Goal: Transaction & Acquisition: Purchase product/service

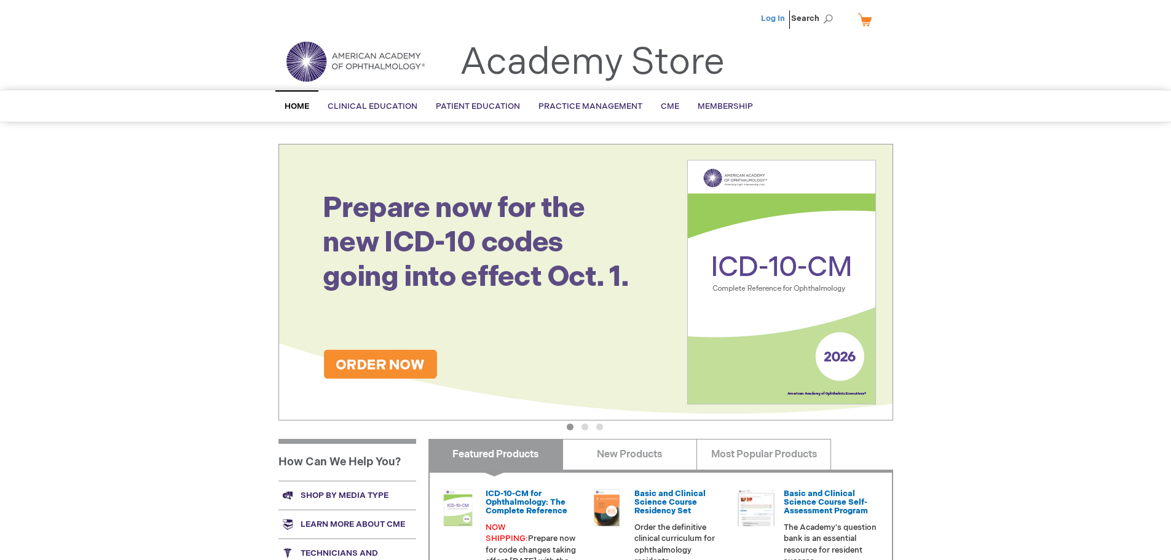
click at [775, 18] on link "Log In" at bounding box center [773, 19] width 24 height 10
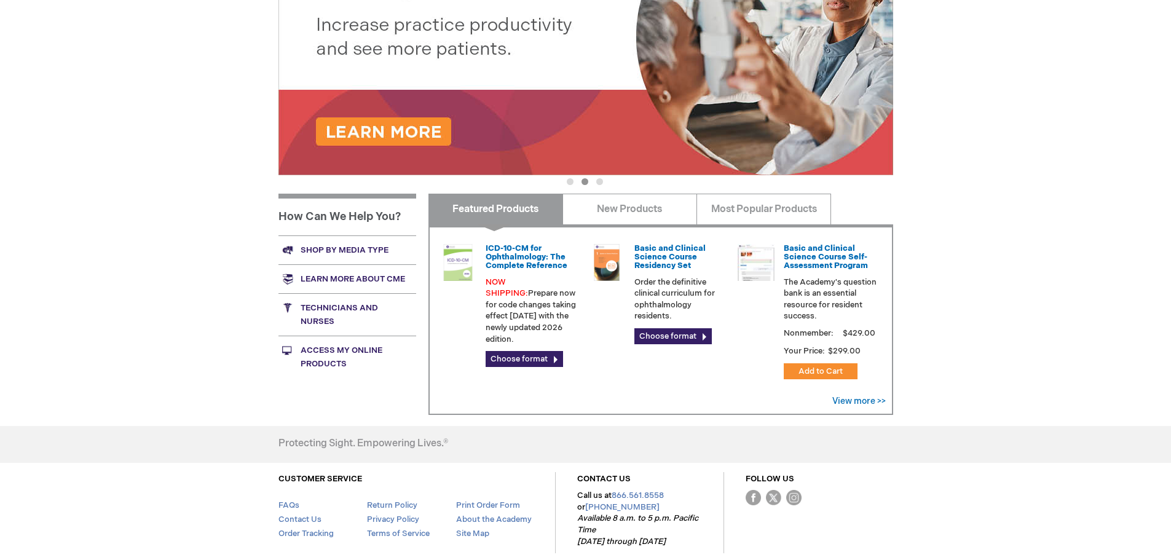
scroll to position [246, 0]
click at [363, 246] on link "Shop by media type" at bounding box center [347, 249] width 138 height 29
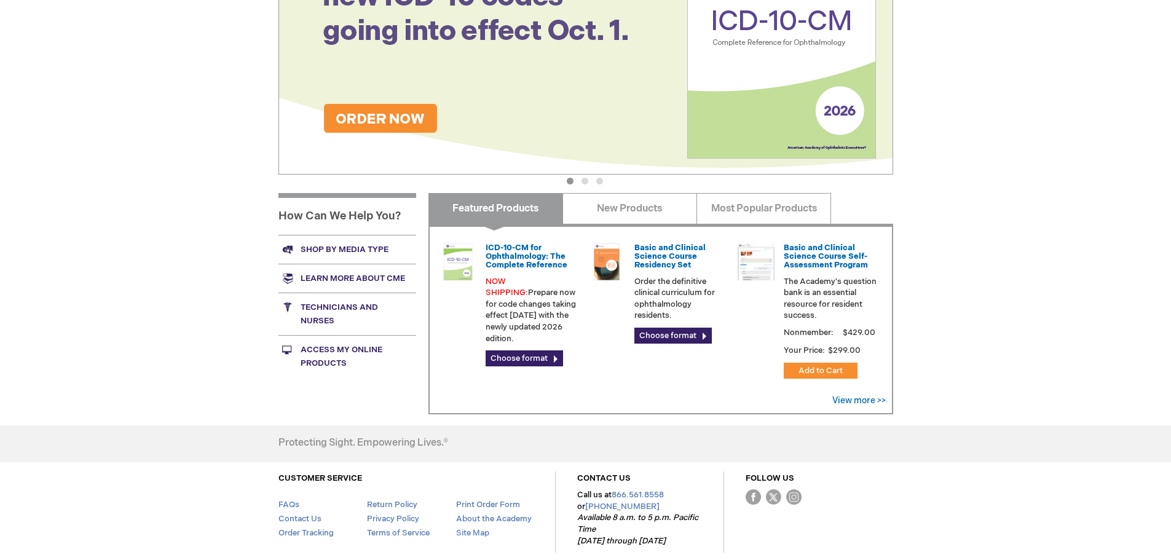
click at [335, 347] on link "Access My Online Products" at bounding box center [347, 356] width 138 height 42
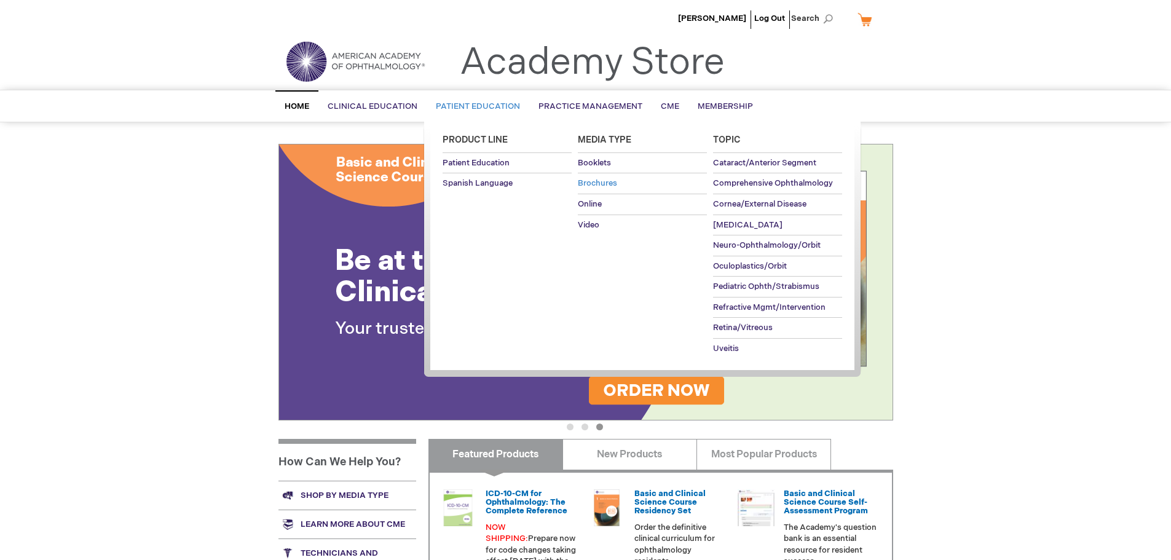
click at [604, 183] on span "Brochures" at bounding box center [597, 183] width 39 height 10
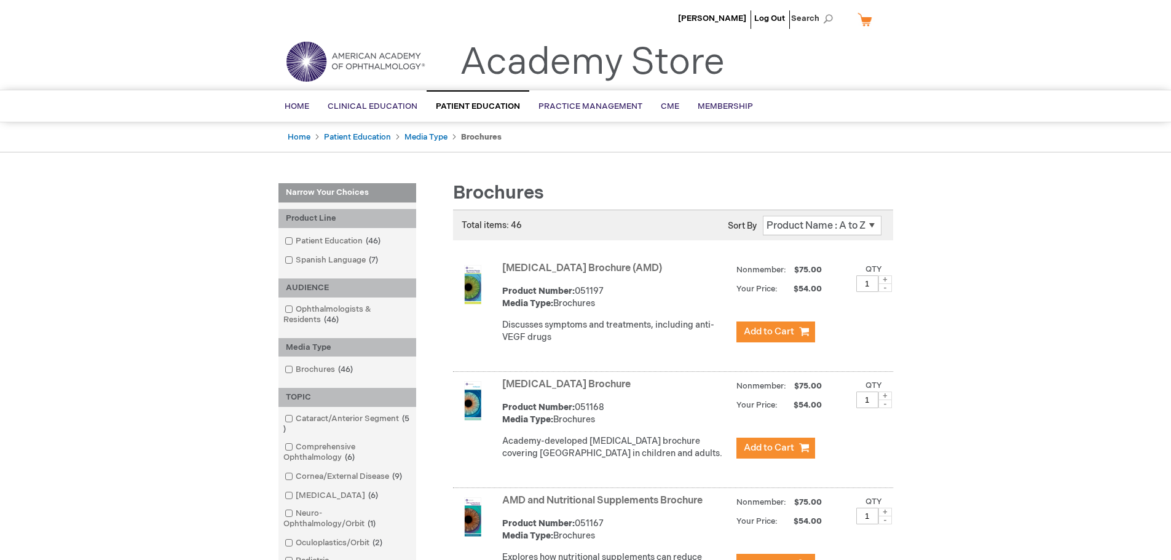
scroll to position [61, 0]
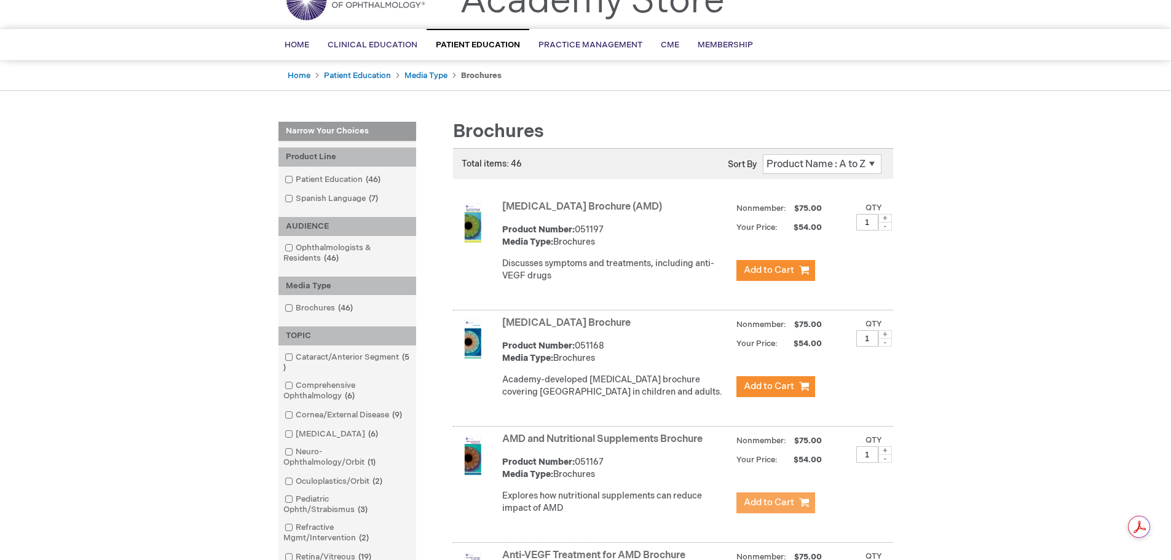
click at [793, 508] on span "Add to Cart" at bounding box center [769, 503] width 50 height 12
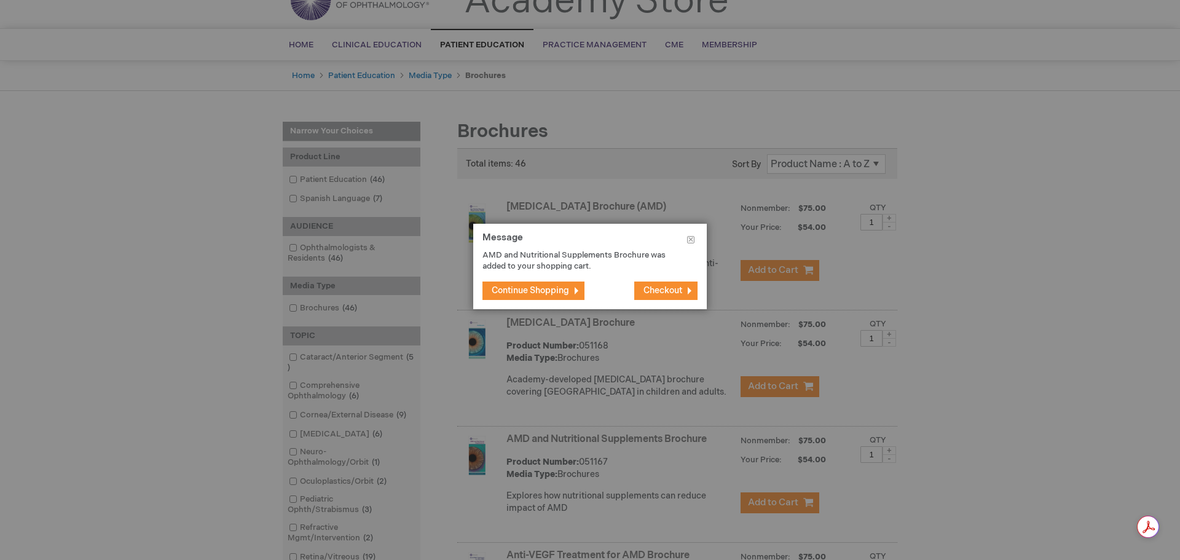
click at [545, 286] on span "Continue Shopping" at bounding box center [530, 290] width 77 height 10
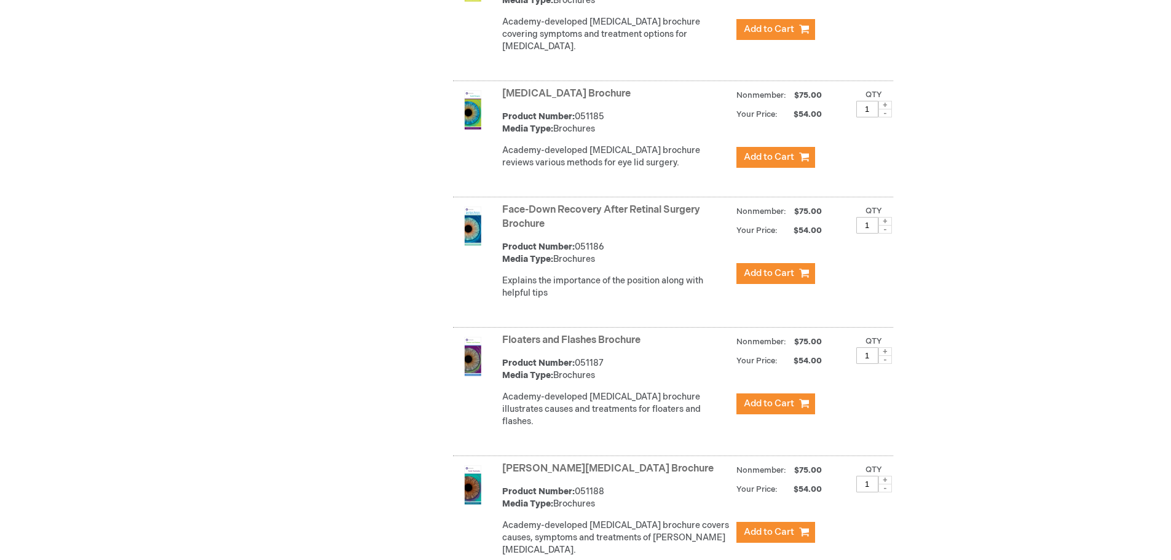
scroll to position [1721, 0]
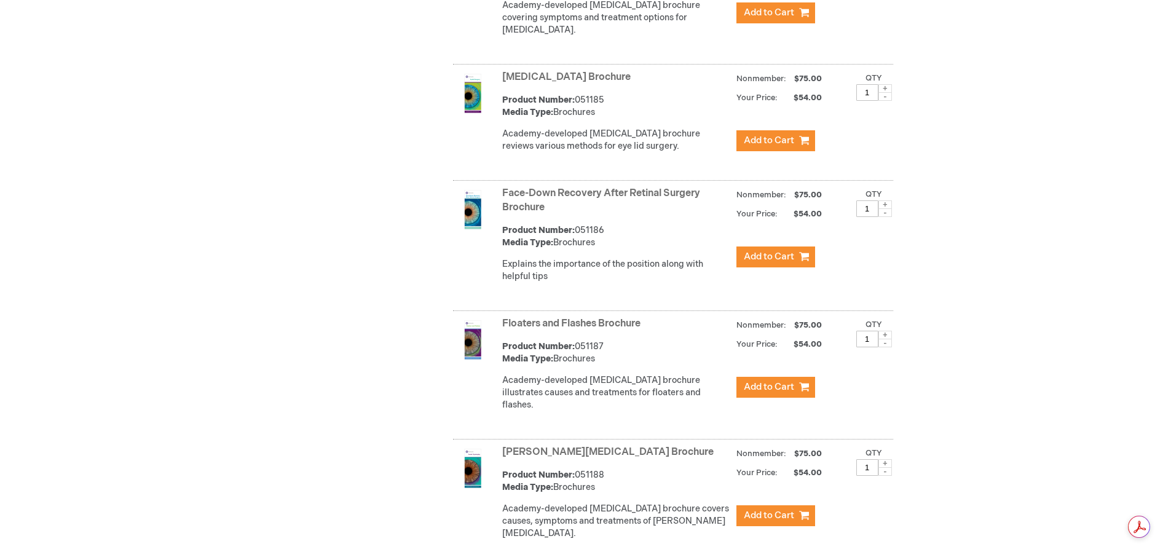
click at [886, 336] on span at bounding box center [885, 335] width 14 height 9
type input "2"
click at [779, 390] on span "Add to Cart" at bounding box center [769, 387] width 50 height 12
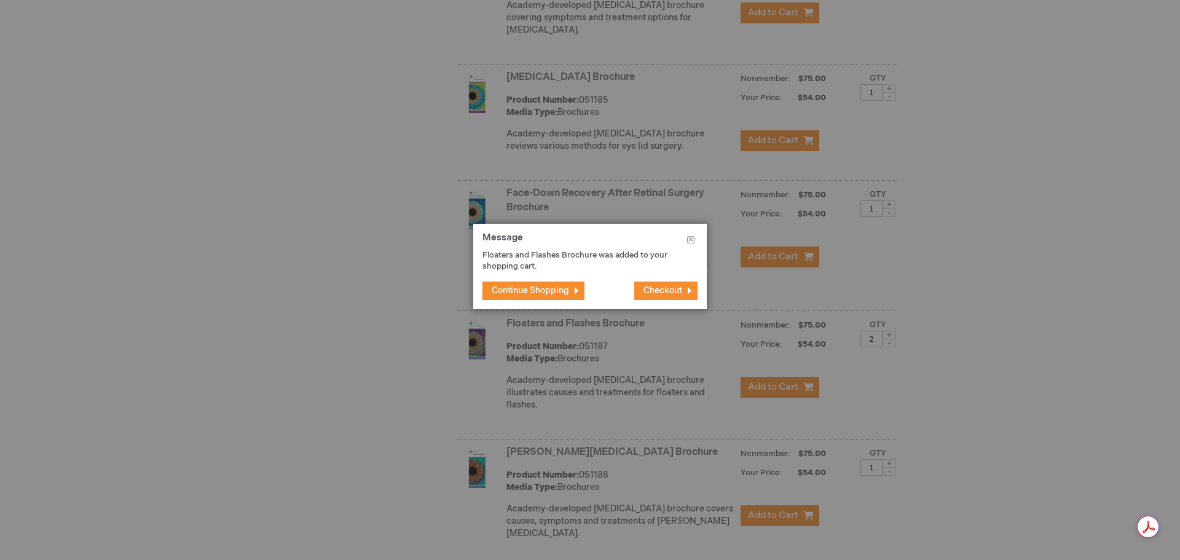
click at [558, 288] on span "Continue Shopping" at bounding box center [530, 290] width 77 height 10
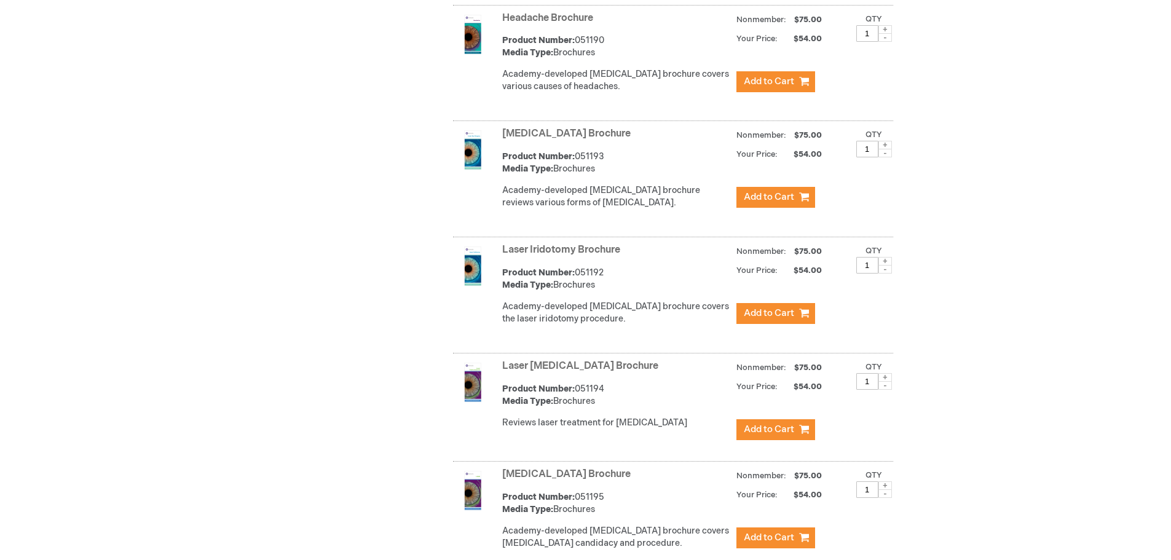
scroll to position [2520, 0]
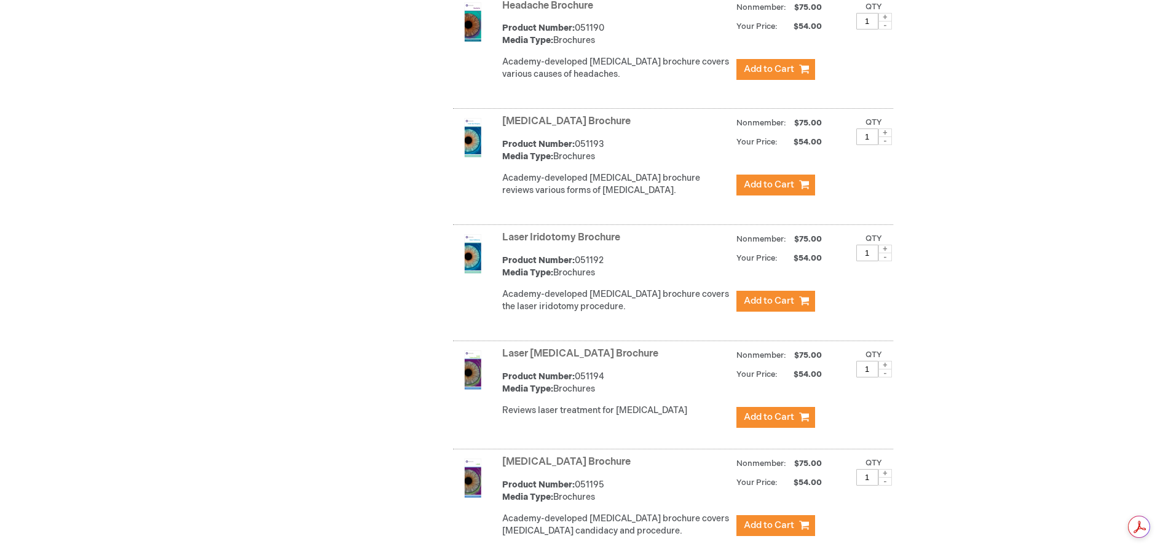
click at [882, 361] on span at bounding box center [885, 365] width 14 height 9
type input "2"
click at [782, 411] on span "Add to Cart" at bounding box center [769, 417] width 50 height 12
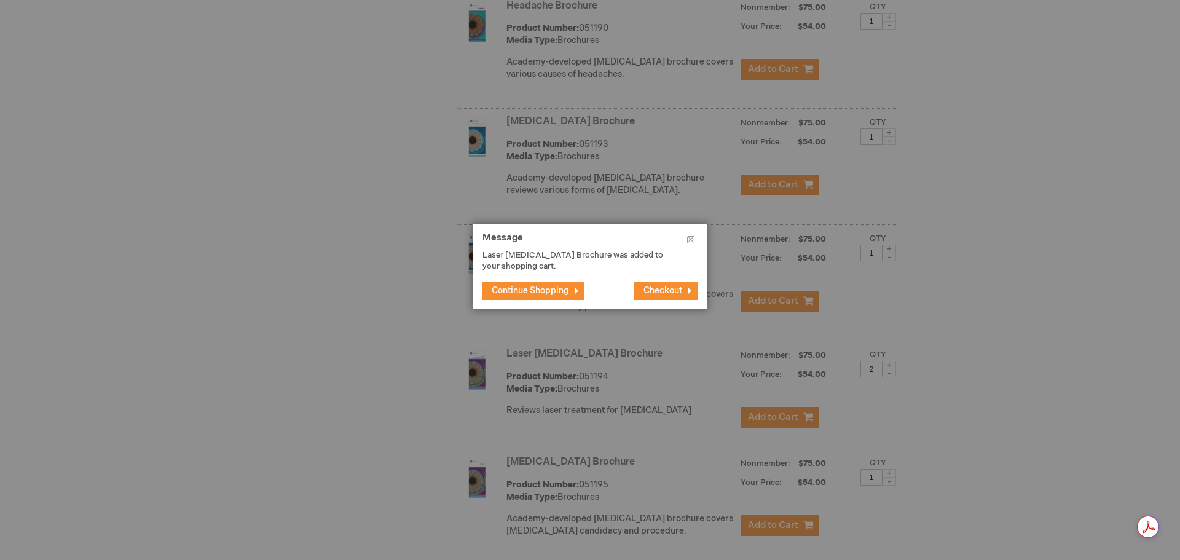
click at [565, 291] on span "Continue Shopping" at bounding box center [530, 290] width 77 height 10
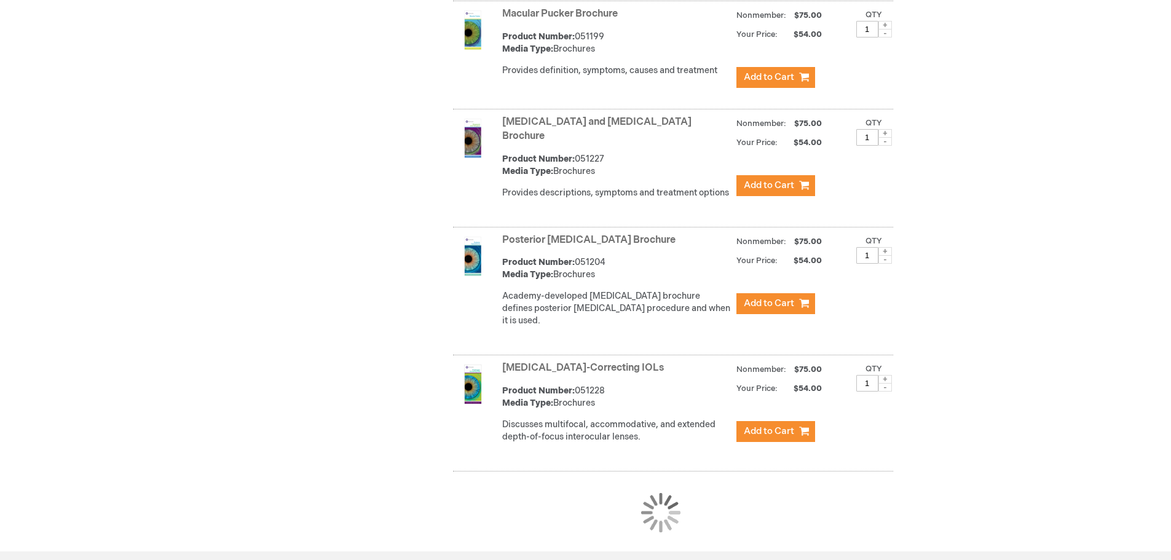
scroll to position [3319, 0]
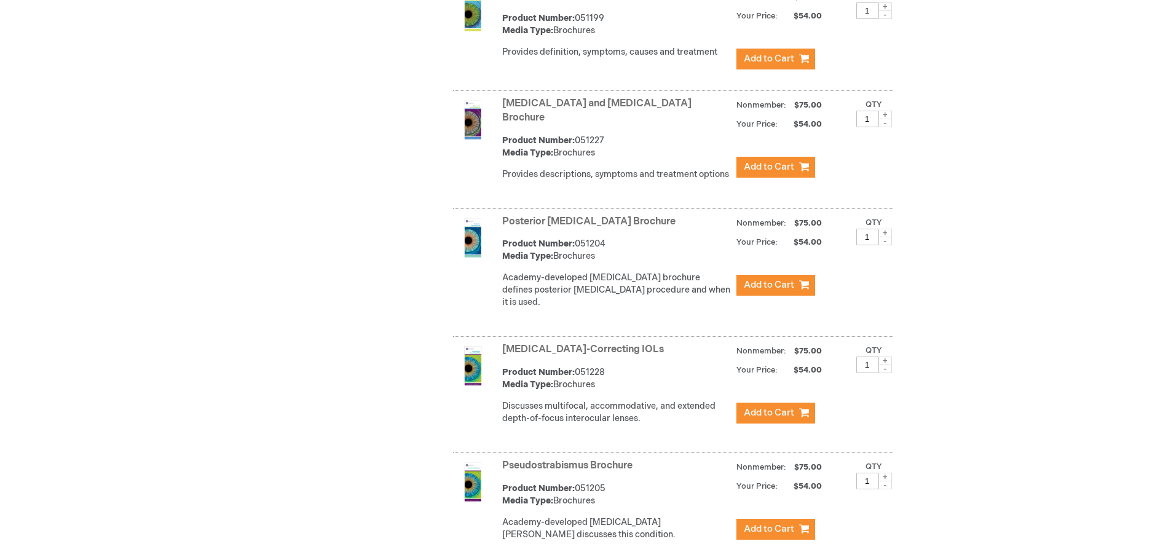
click at [885, 229] on span at bounding box center [885, 233] width 14 height 9
click at [886, 229] on span at bounding box center [885, 233] width 14 height 9
type input "3"
click at [782, 279] on span "Add to Cart" at bounding box center [769, 285] width 50 height 12
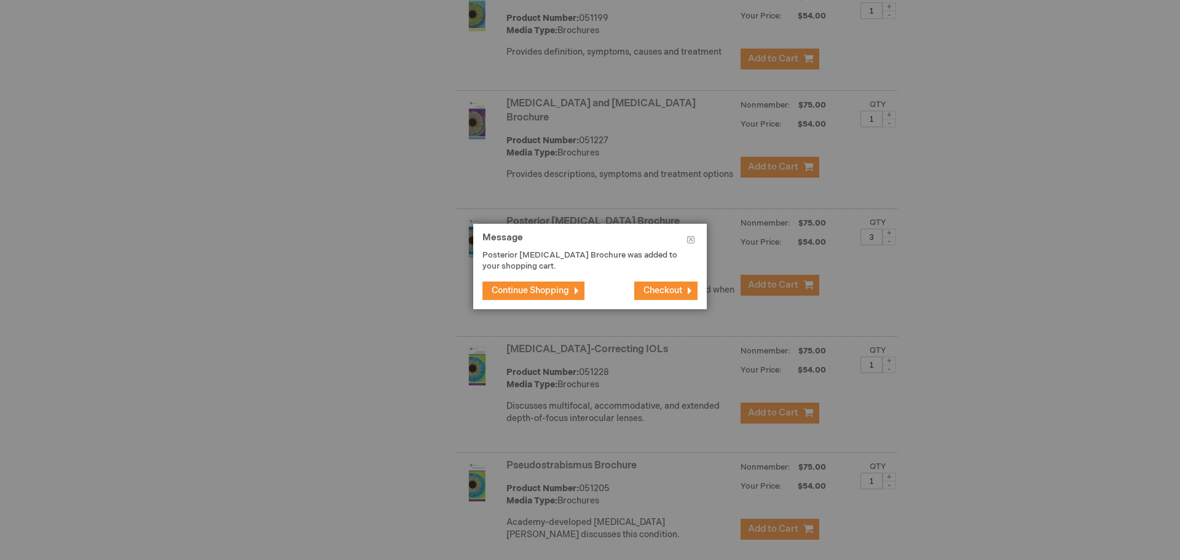
click at [562, 290] on span "Continue Shopping" at bounding box center [530, 290] width 77 height 10
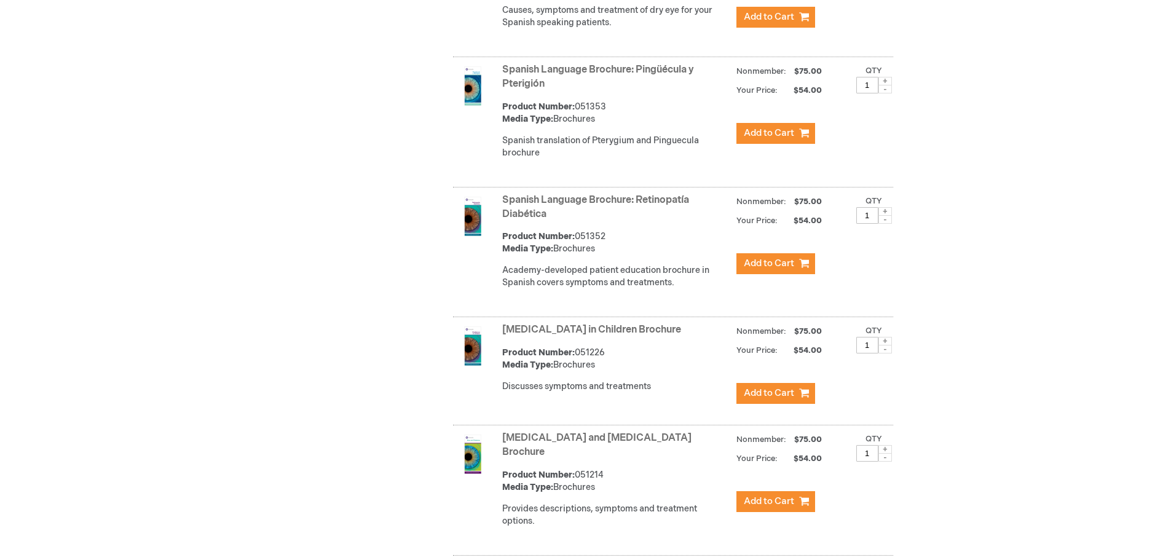
scroll to position [4671, 0]
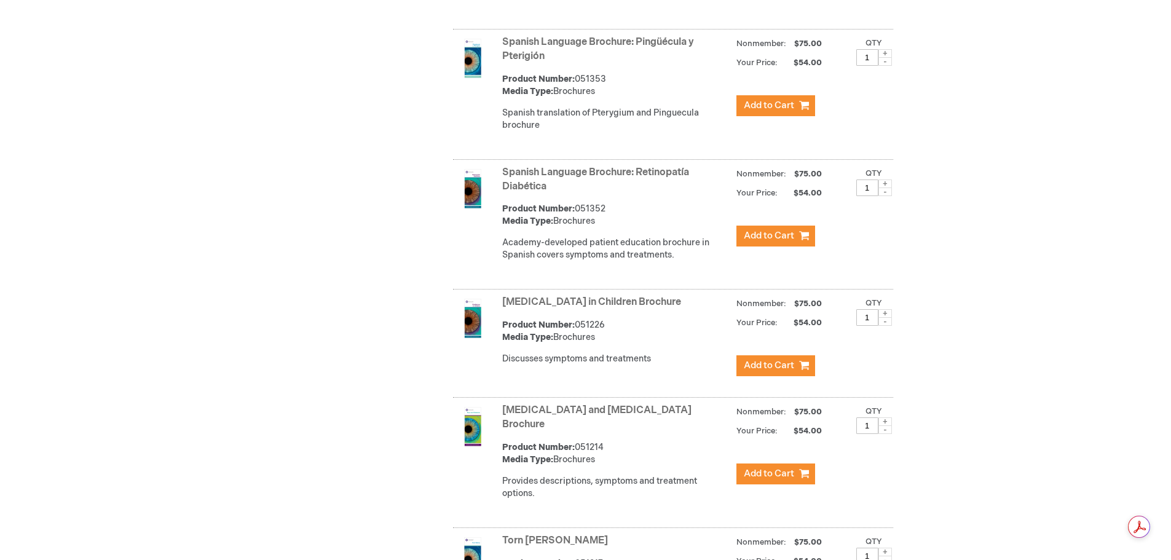
click at [889, 417] on span at bounding box center [885, 421] width 14 height 9
type input "2"
click at [781, 468] on span "Add to Cart" at bounding box center [769, 474] width 50 height 12
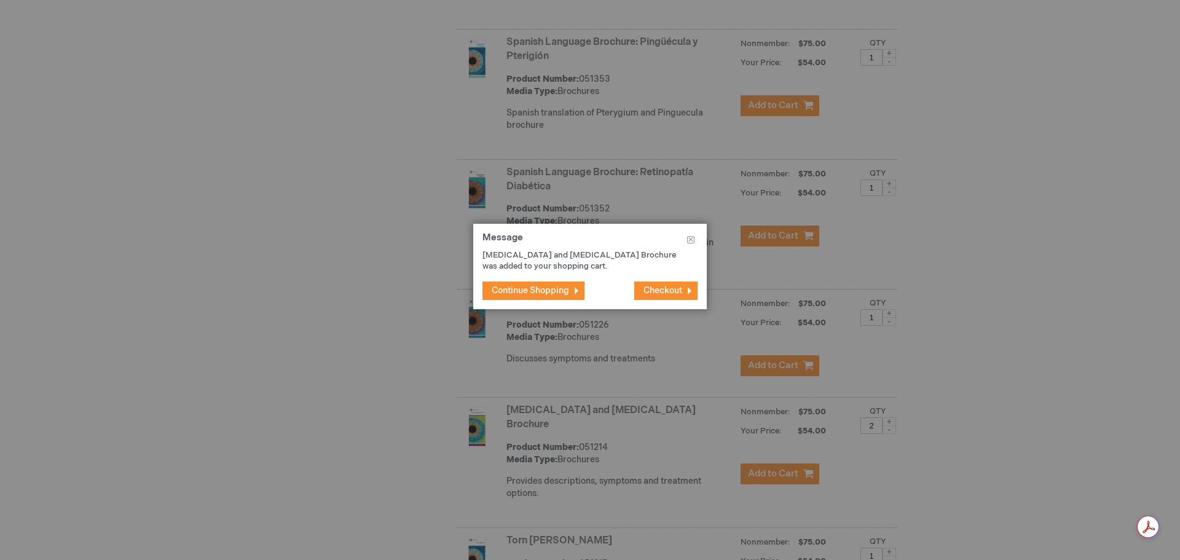
click at [525, 291] on span "Continue Shopping" at bounding box center [530, 290] width 77 height 10
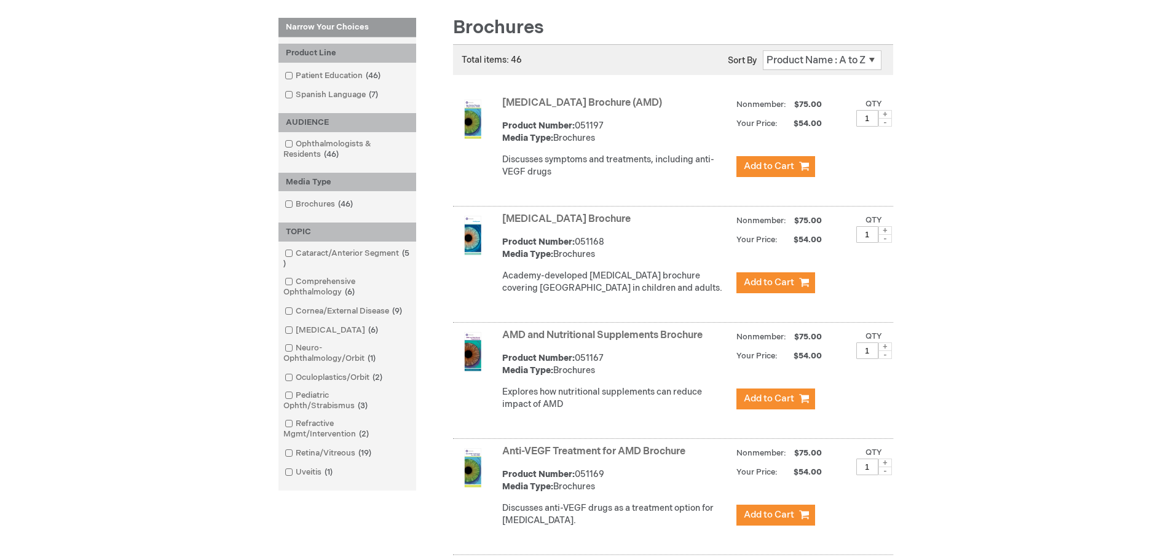
scroll to position [0, 0]
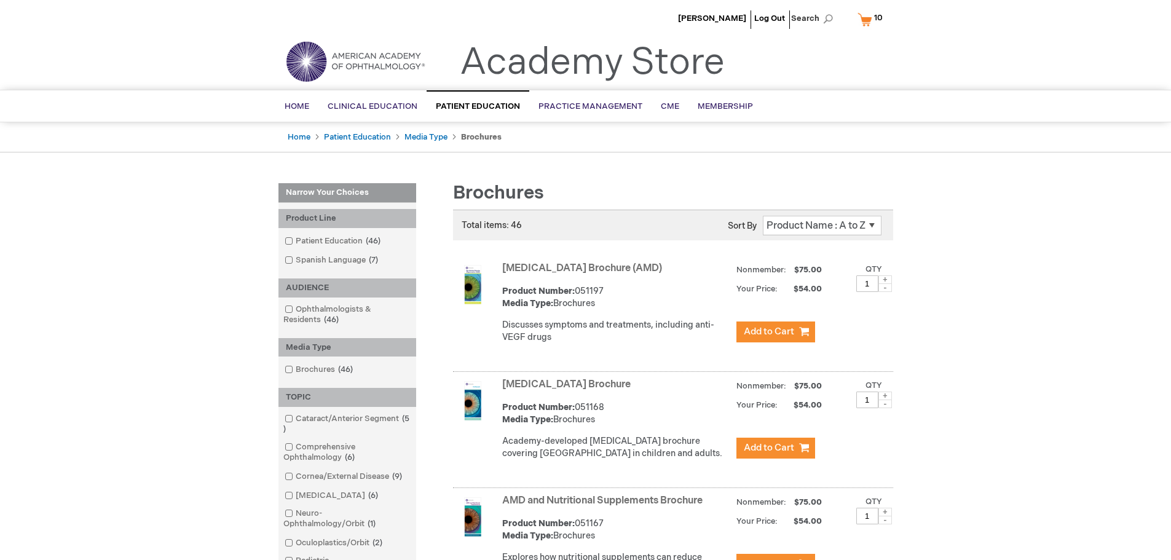
click at [868, 22] on link "My Cart 10 10 items" at bounding box center [873, 20] width 36 height 22
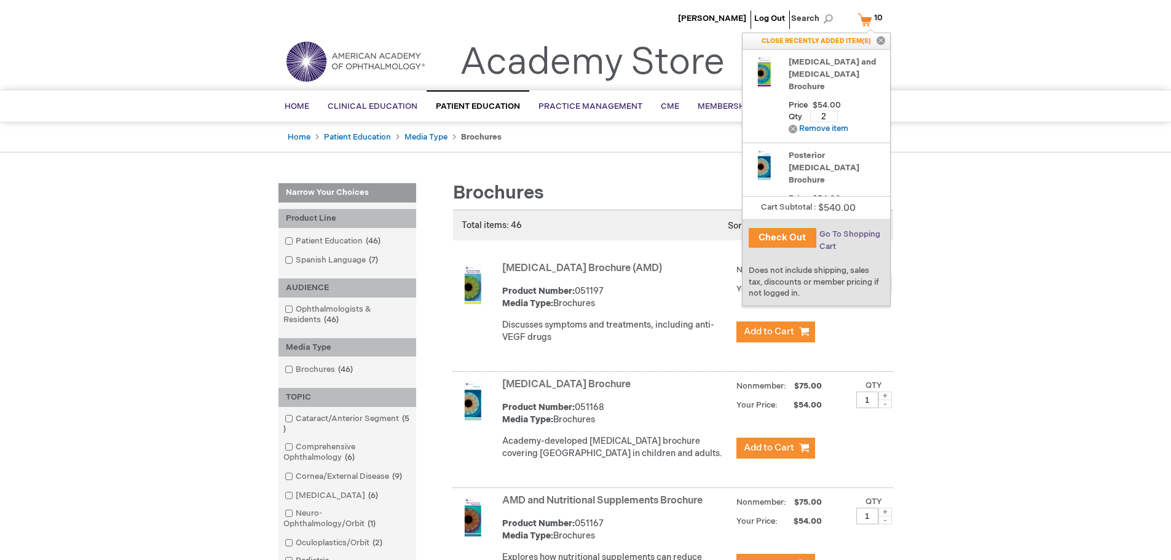
click at [869, 232] on span "Go To Shopping Cart" at bounding box center [849, 240] width 61 height 22
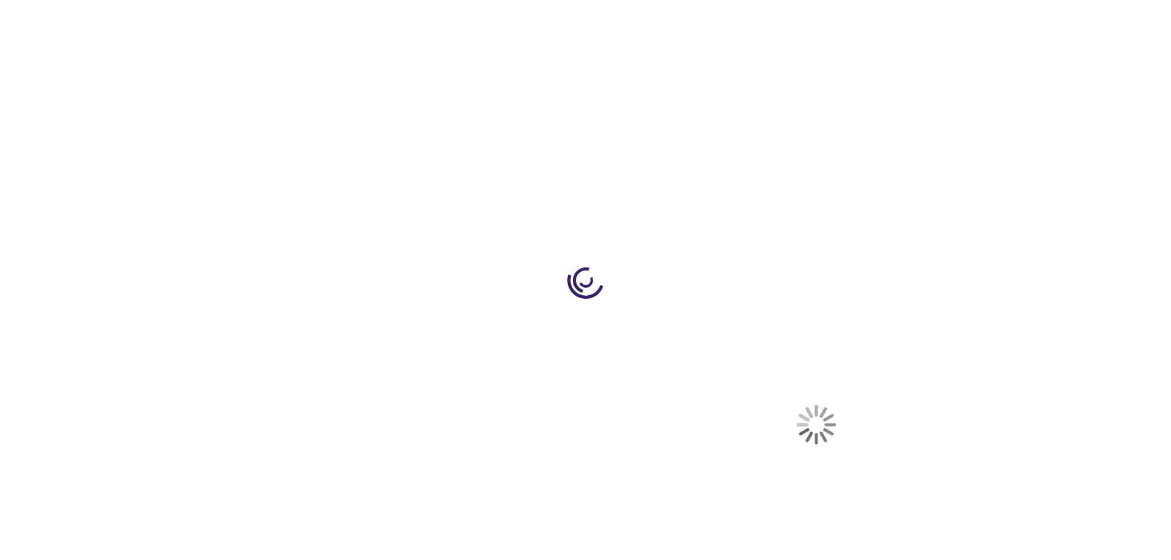
select select "US"
select select "62"
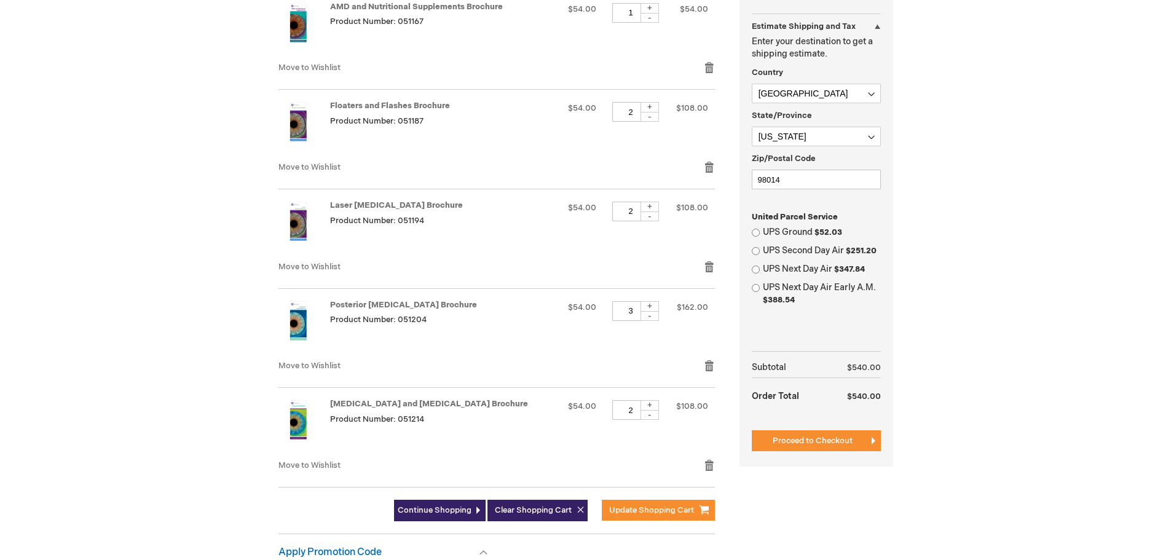
scroll to position [369, 0]
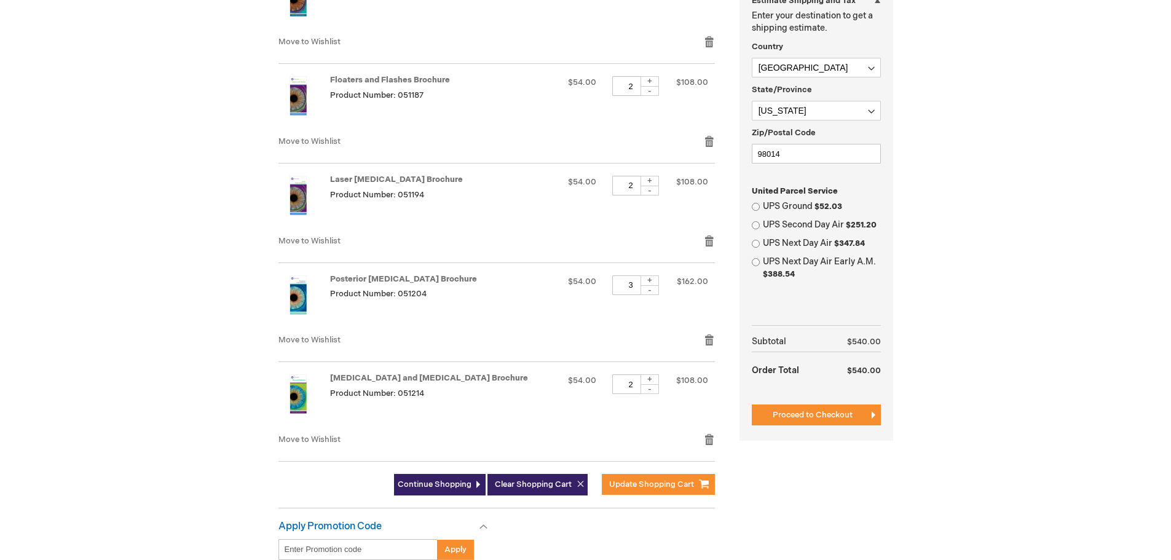
click at [643, 82] on div "+" at bounding box center [649, 81] width 18 height 10
type input "3"
click at [581, 130] on td "$54.00" at bounding box center [580, 99] width 46 height 71
click at [653, 490] on button "Update Shopping Cart" at bounding box center [658, 484] width 113 height 21
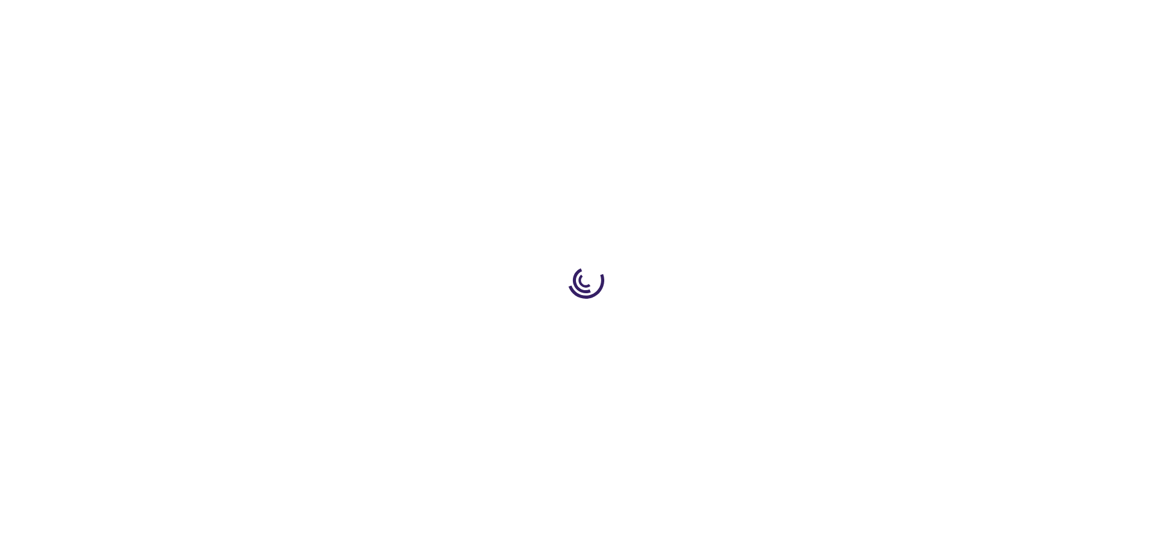
select select "US"
select select "62"
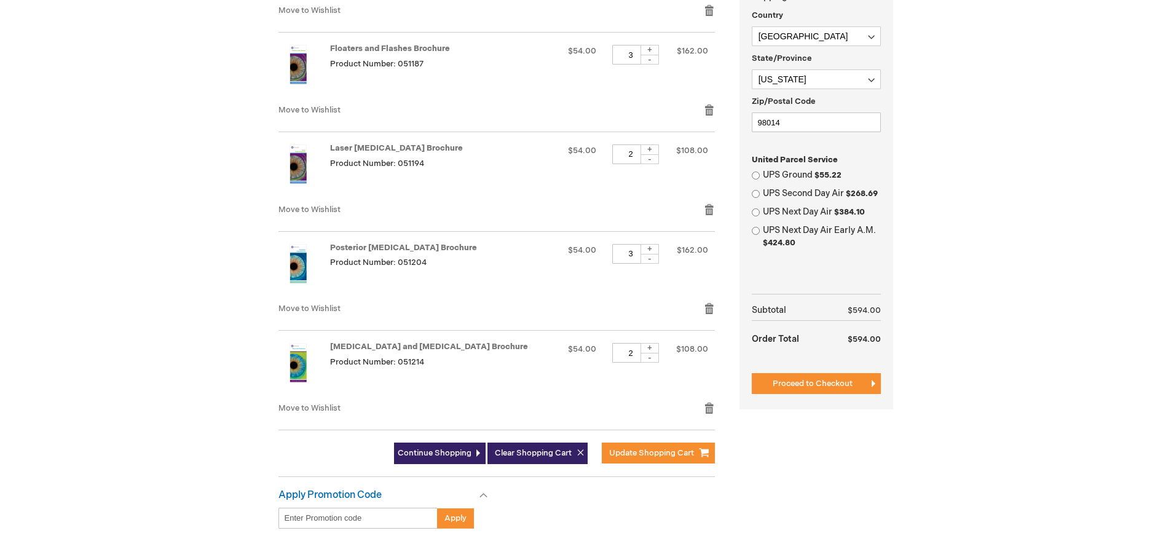
scroll to position [430, 0]
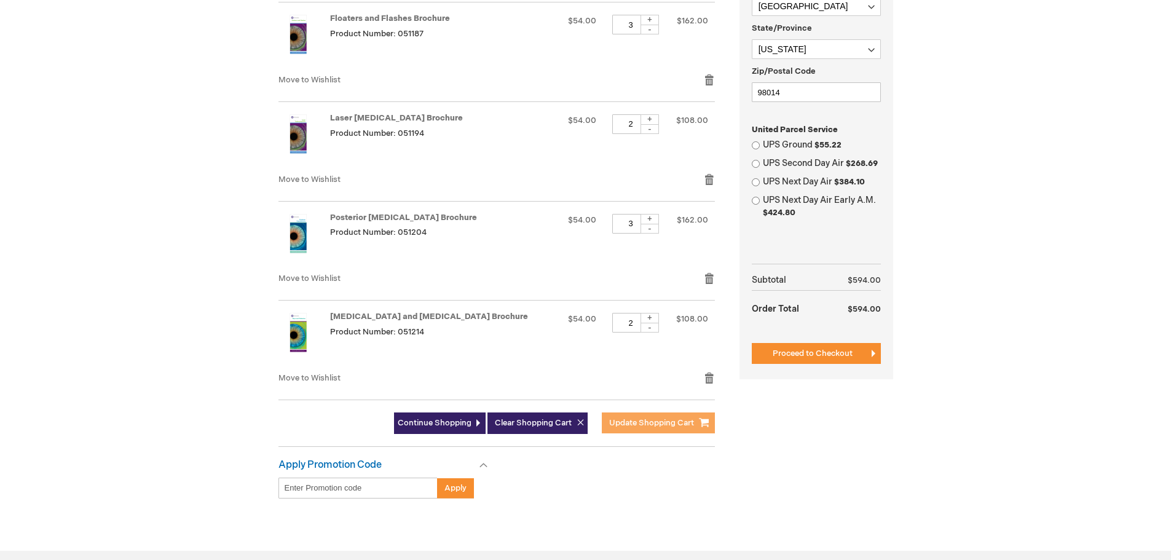
click at [664, 429] on button "Update Shopping Cart" at bounding box center [658, 422] width 113 height 21
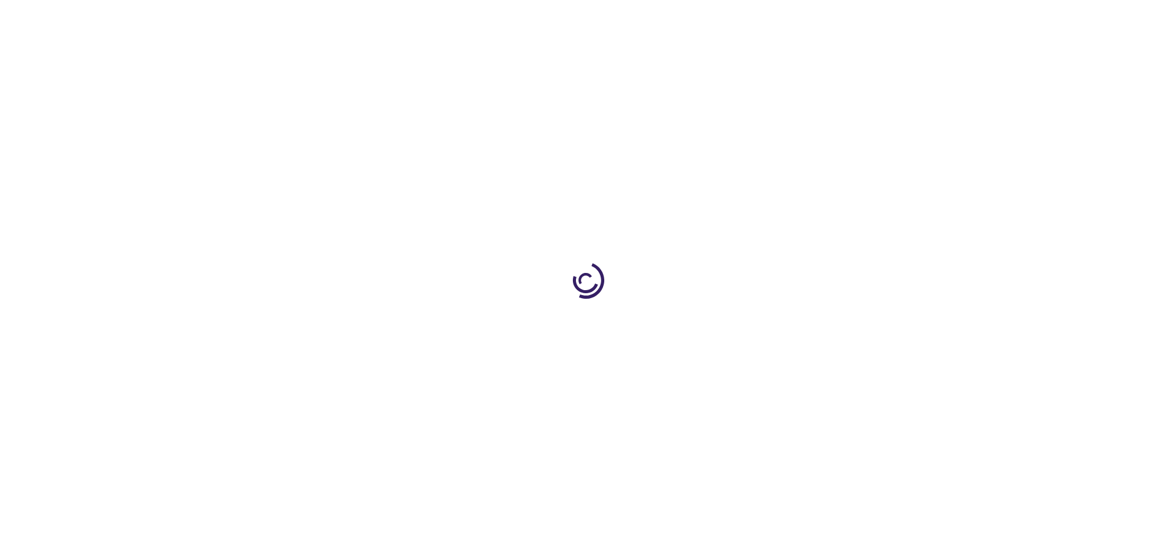
select select "US"
select select "62"
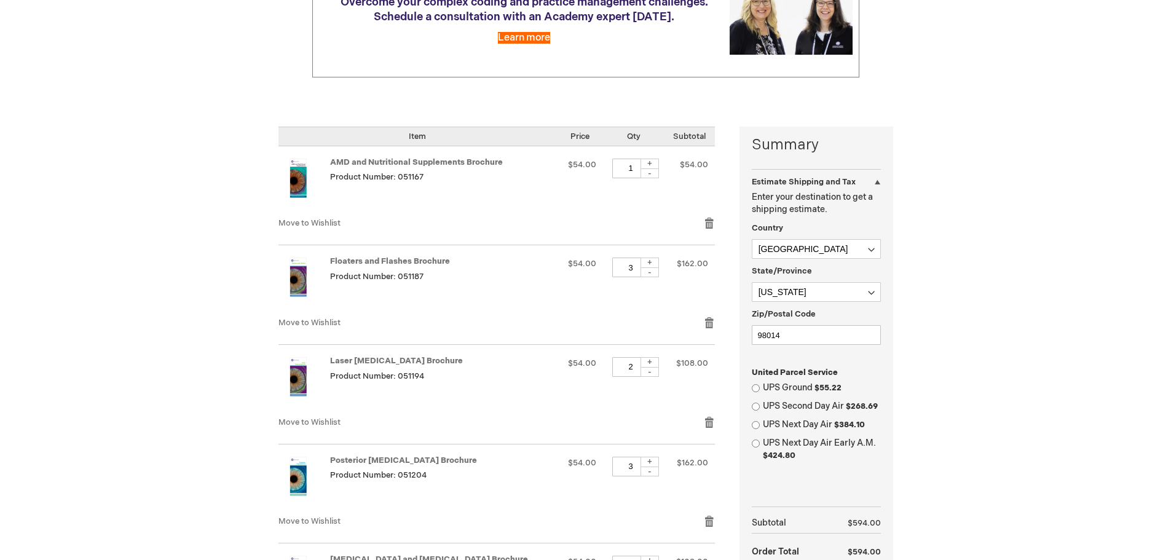
scroll to position [246, 0]
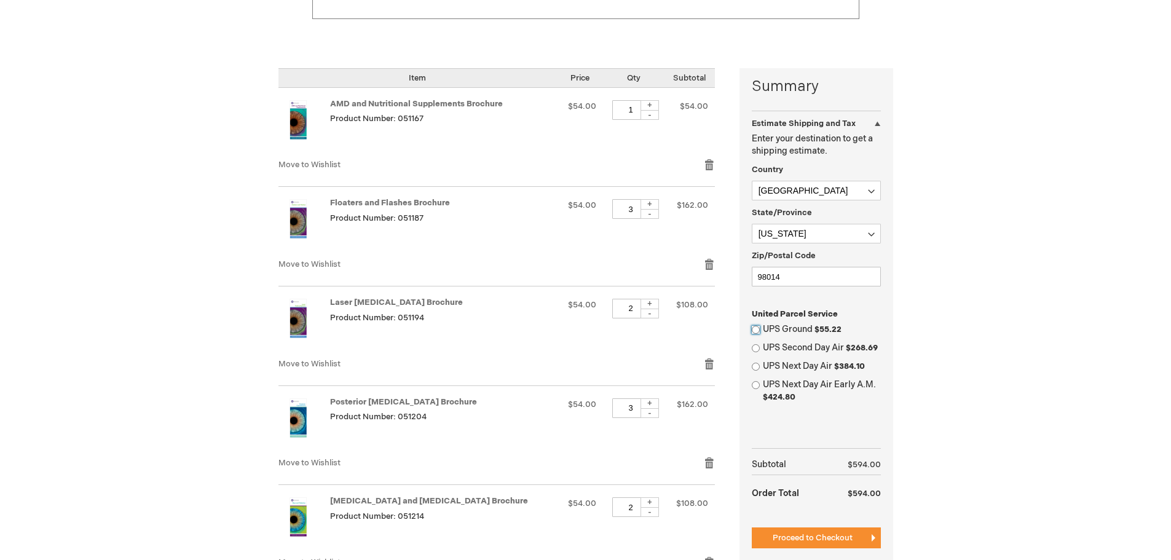
click at [757, 332] on input "UPS Ground $55.22" at bounding box center [756, 330] width 8 height 8
radio input "true"
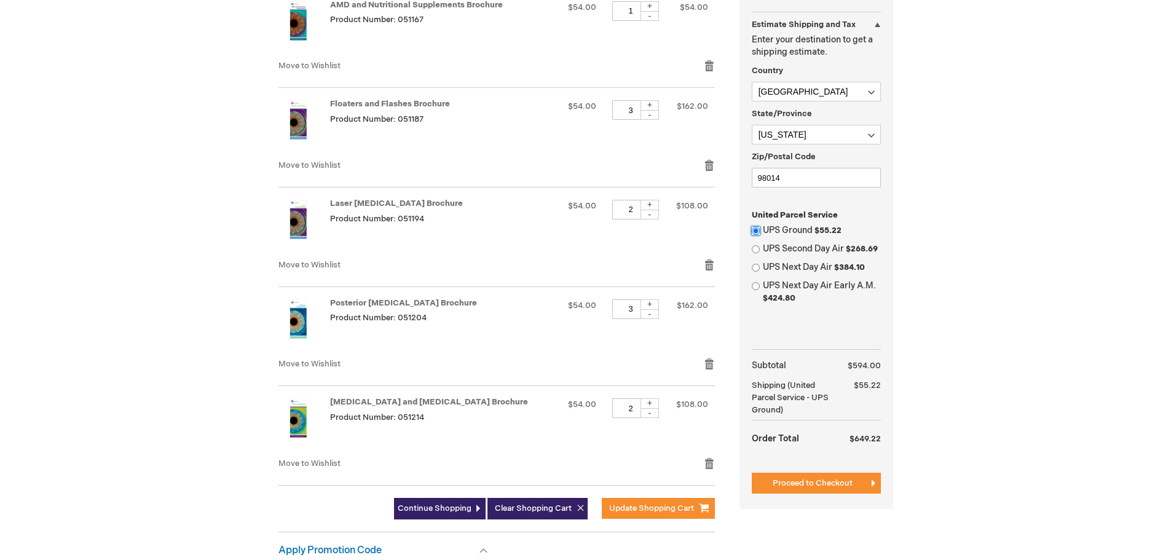
scroll to position [369, 0]
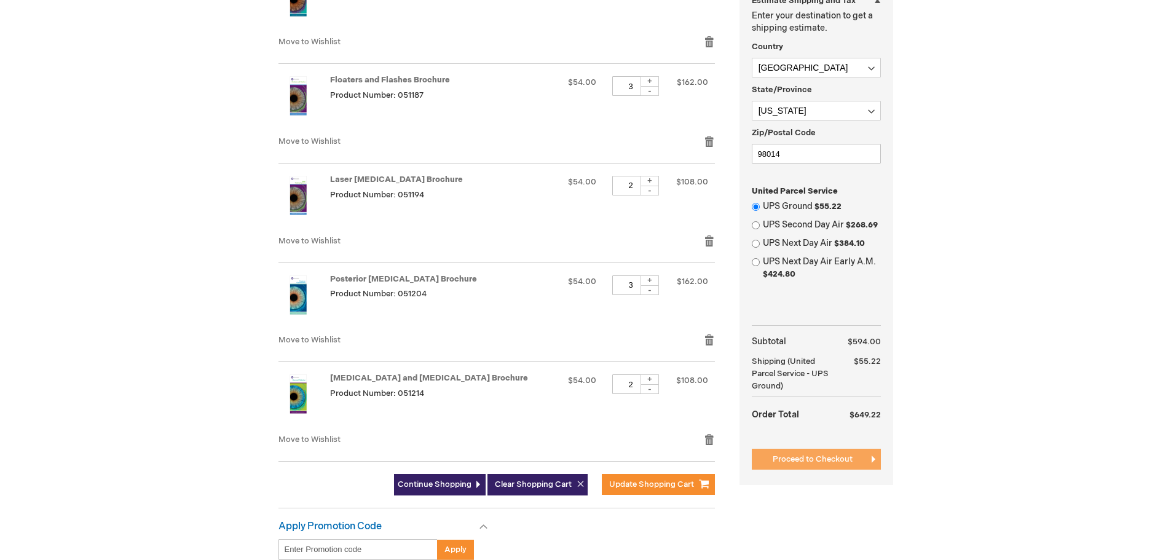
click at [824, 465] on button "Proceed to Checkout" at bounding box center [816, 459] width 129 height 21
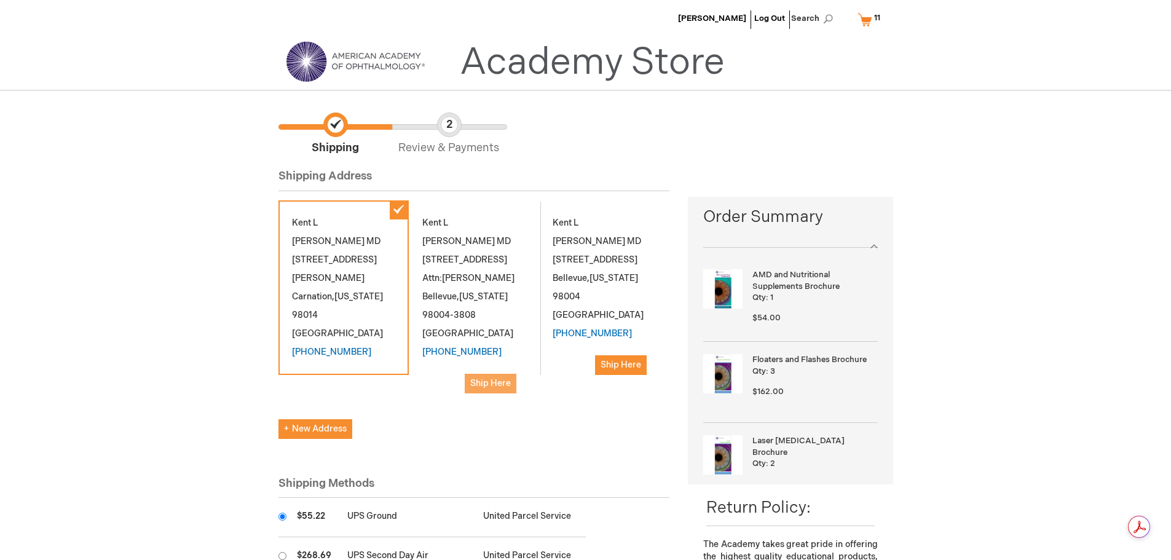
click at [496, 378] on span "Ship Here" at bounding box center [490, 383] width 41 height 10
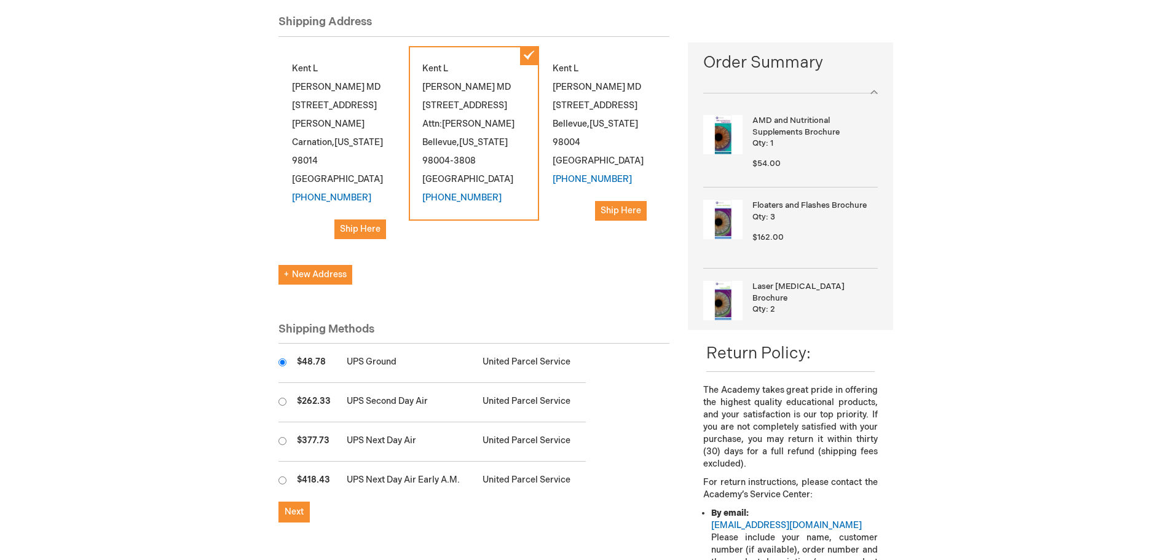
scroll to position [184, 0]
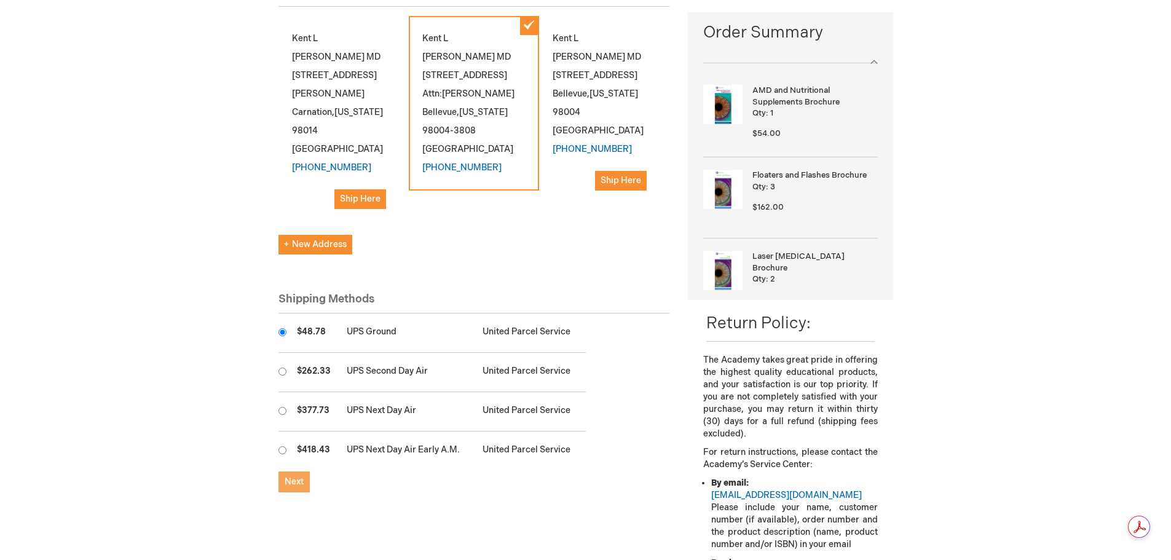
click at [298, 476] on span "Next" at bounding box center [294, 481] width 19 height 10
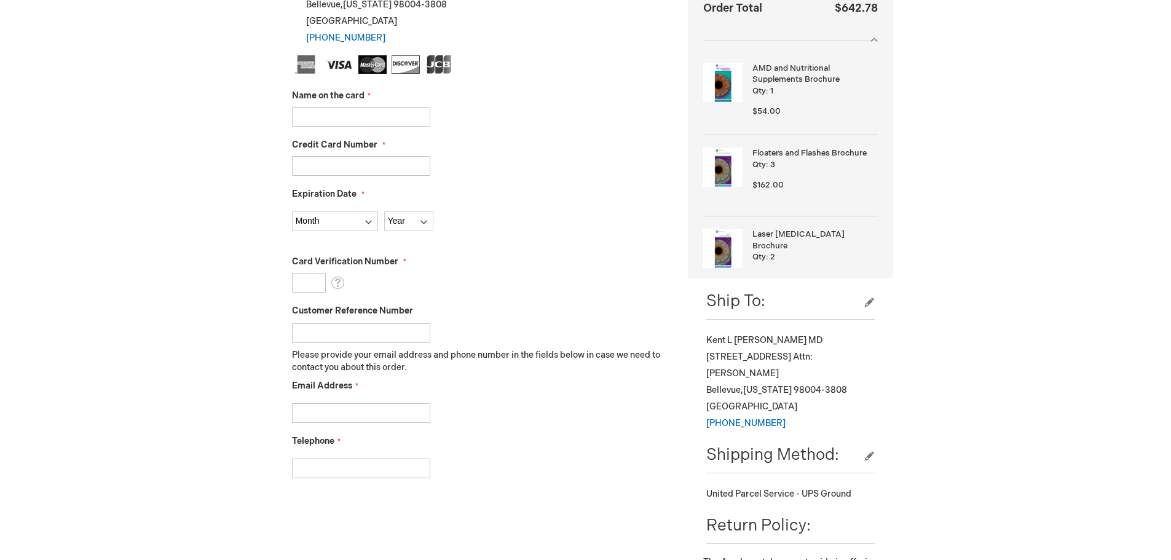
scroll to position [307, 0]
click at [409, 109] on input "Name on the card" at bounding box center [361, 118] width 138 height 20
type input "Kent L Bassett MD"
type input "5586681045795133"
select select "9"
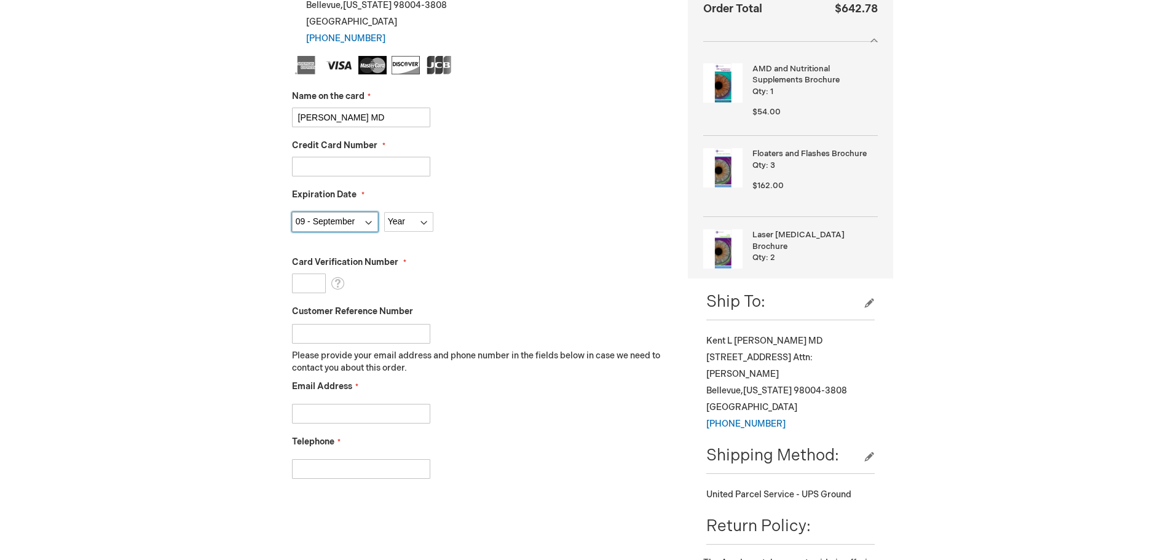
select select "2025"
click at [315, 287] on input "Card Verification Number" at bounding box center [309, 283] width 34 height 20
click at [420, 334] on input "Customer Reference Number" at bounding box center [361, 334] width 138 height 20
type input "ECOB09152025"
click at [391, 419] on input "Email Address" at bounding box center [361, 414] width 138 height 20
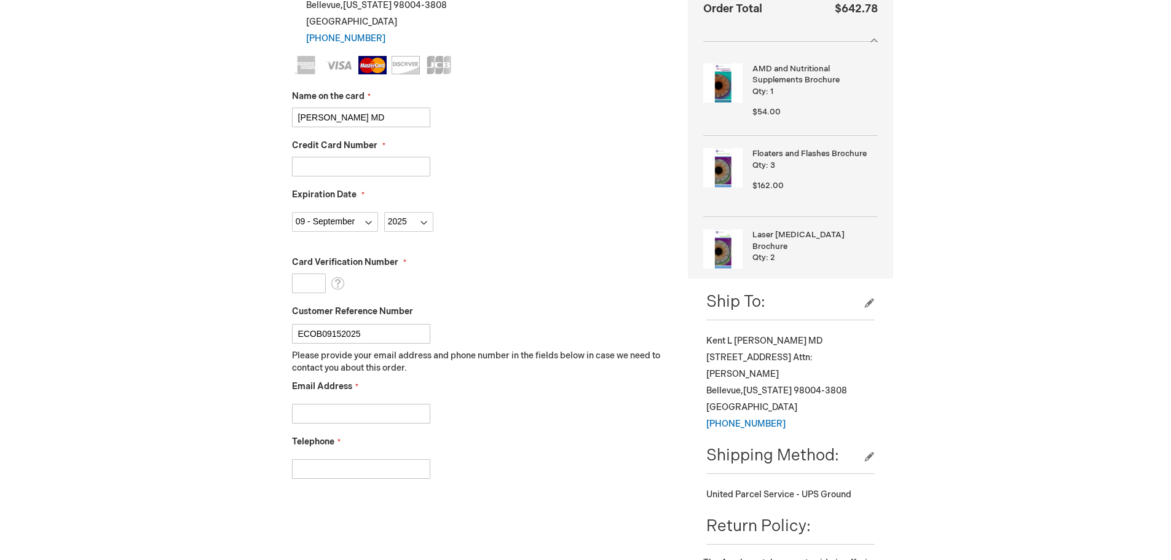
type input "ecob.drphan@gmail.com"
click at [379, 470] on input "Telephone" at bounding box center [361, 469] width 138 height 20
type input "4254547912"
click at [313, 282] on input "Card Verification Number" at bounding box center [309, 283] width 34 height 20
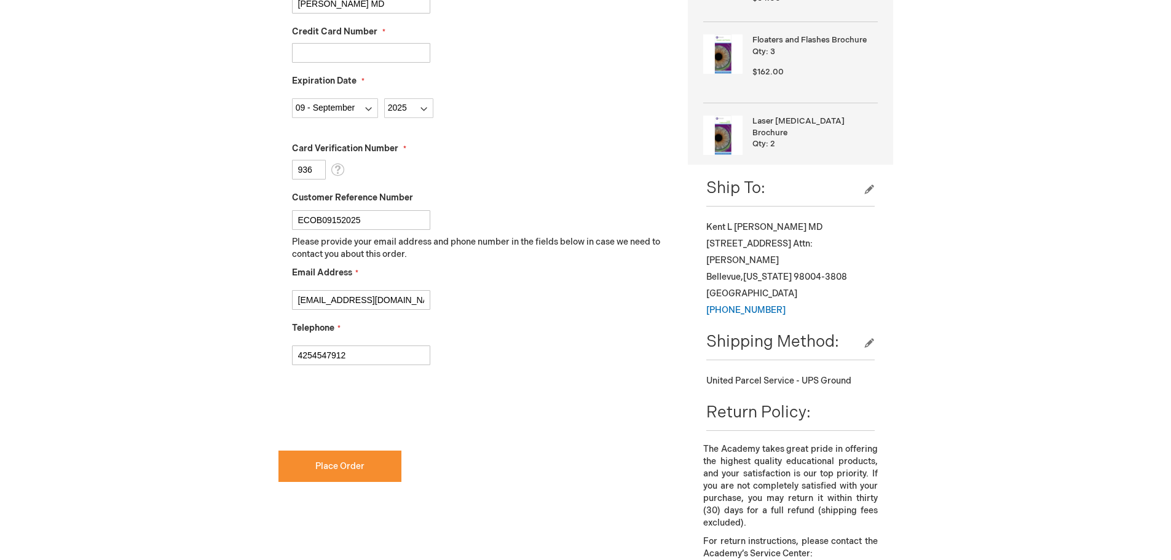
scroll to position [553, 0]
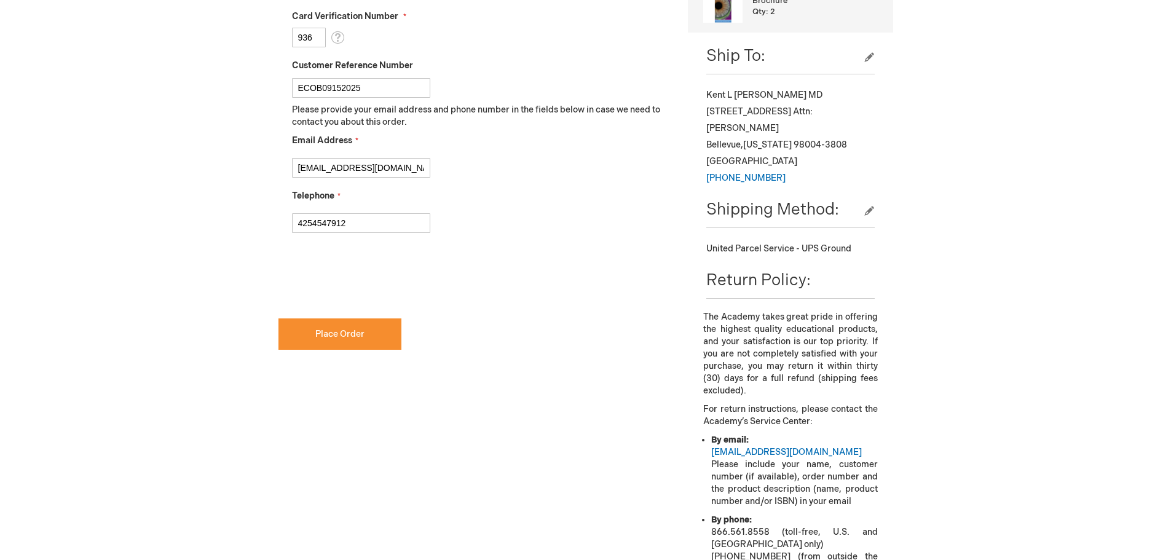
type input "936"
checkbox input "true"
click at [345, 341] on button "Place Order" at bounding box center [339, 333] width 123 height 31
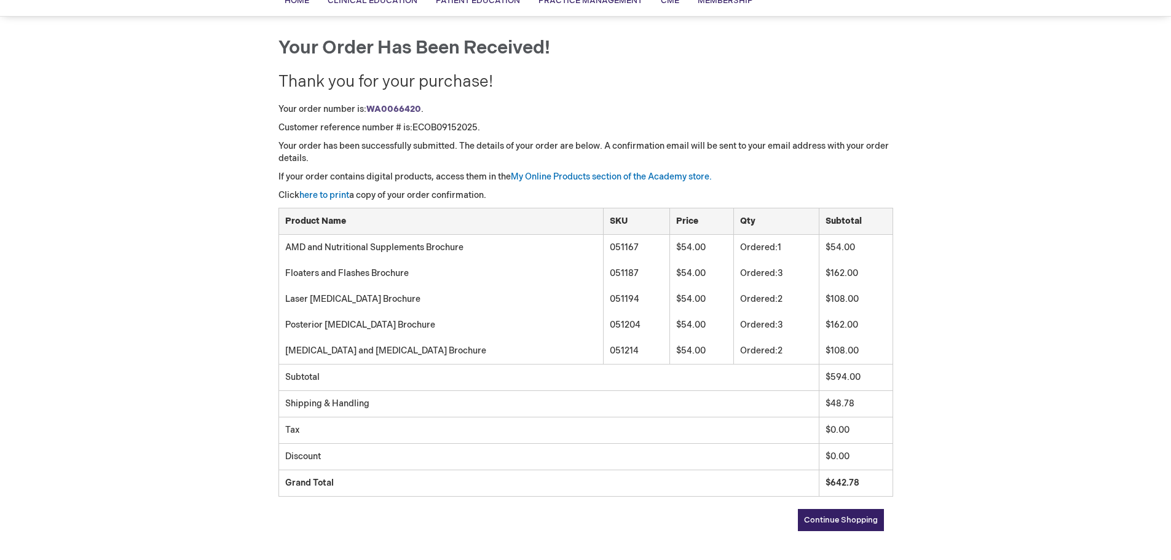
scroll to position [126, 0]
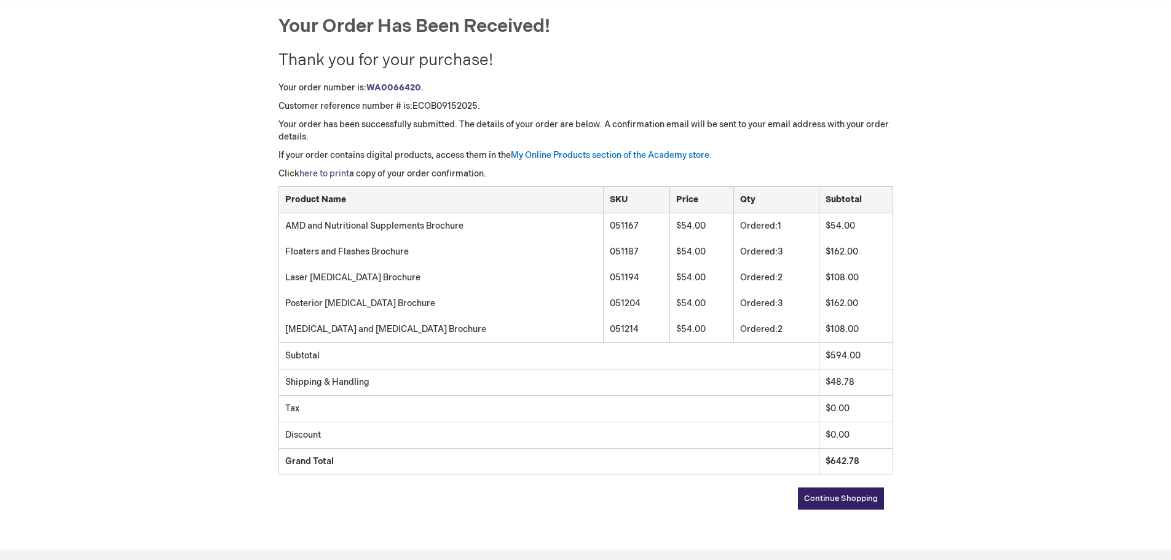
click at [319, 171] on link "here to print" at bounding box center [324, 173] width 50 height 10
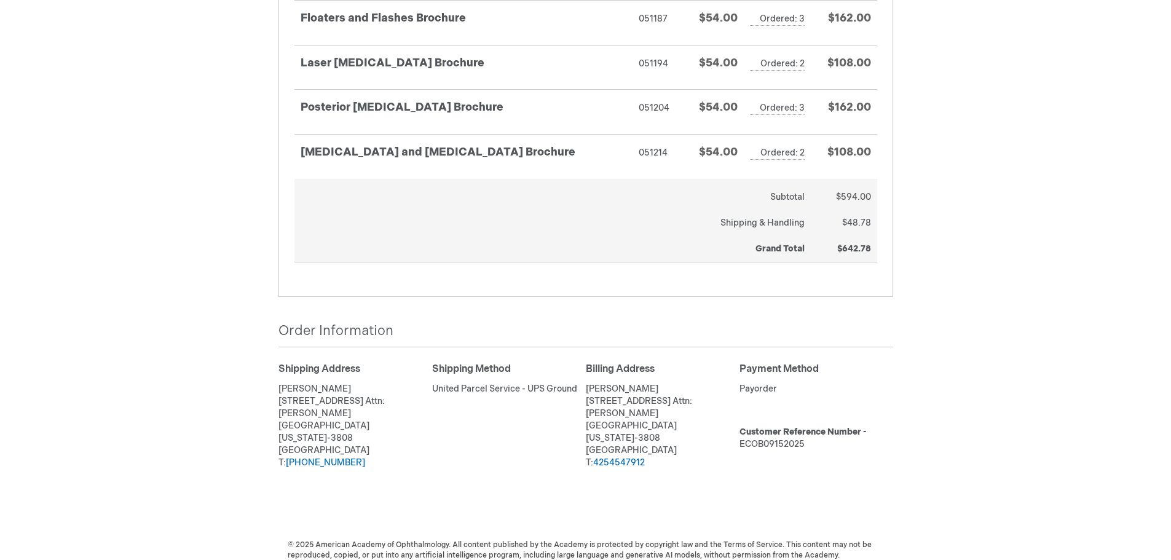
scroll to position [191, 0]
drag, startPoint x: 943, startPoint y: 243, endPoint x: 0, endPoint y: 396, distance: 955.1
